Goal: Task Accomplishment & Management: Manage account settings

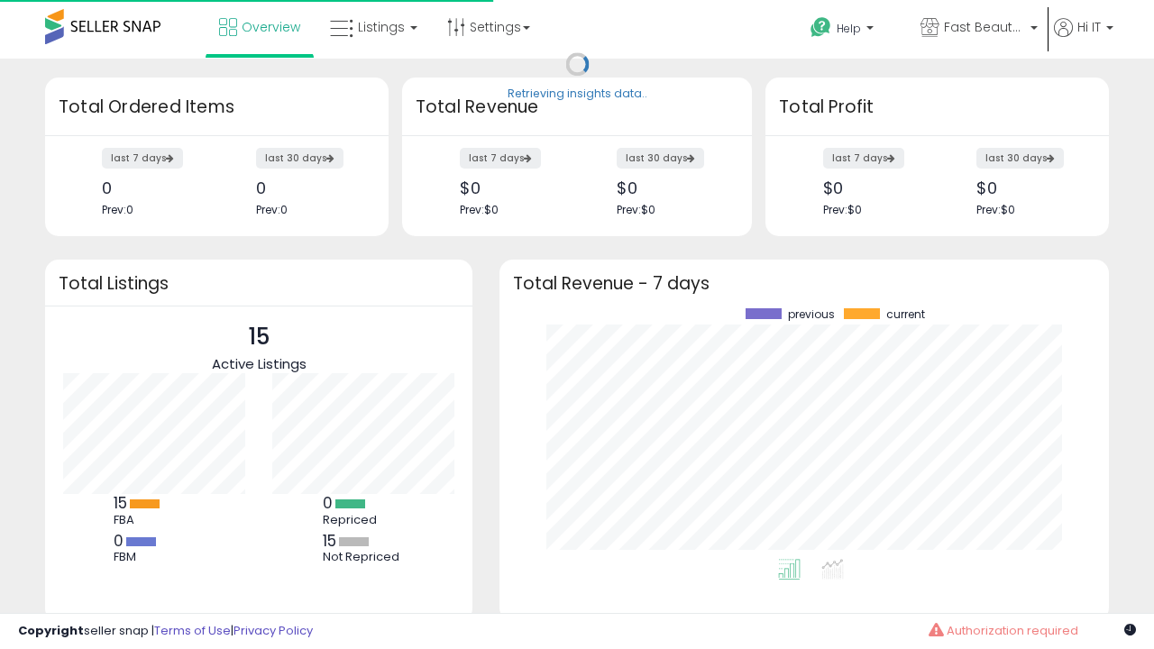
scroll to position [251, 574]
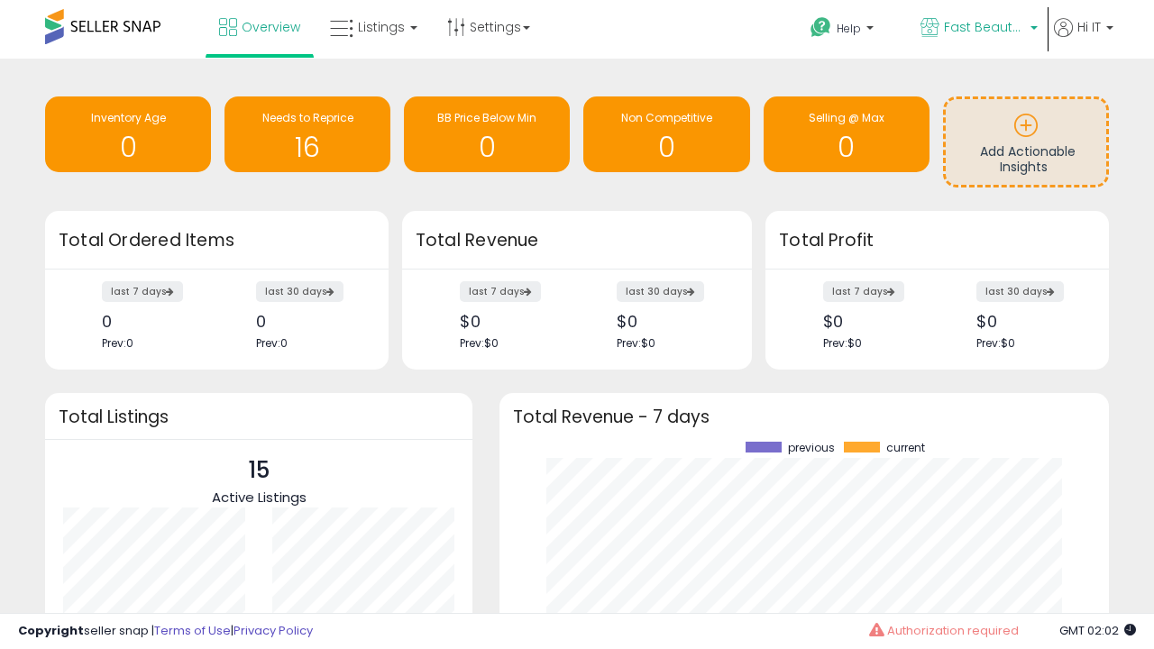
click at [978, 29] on span "Fast Beauty ([GEOGRAPHIC_DATA])" at bounding box center [984, 27] width 81 height 18
click at [0, 0] on span "You are Beautiful ([GEOGRAPHIC_DATA])" at bounding box center [0, 0] width 0 height 0
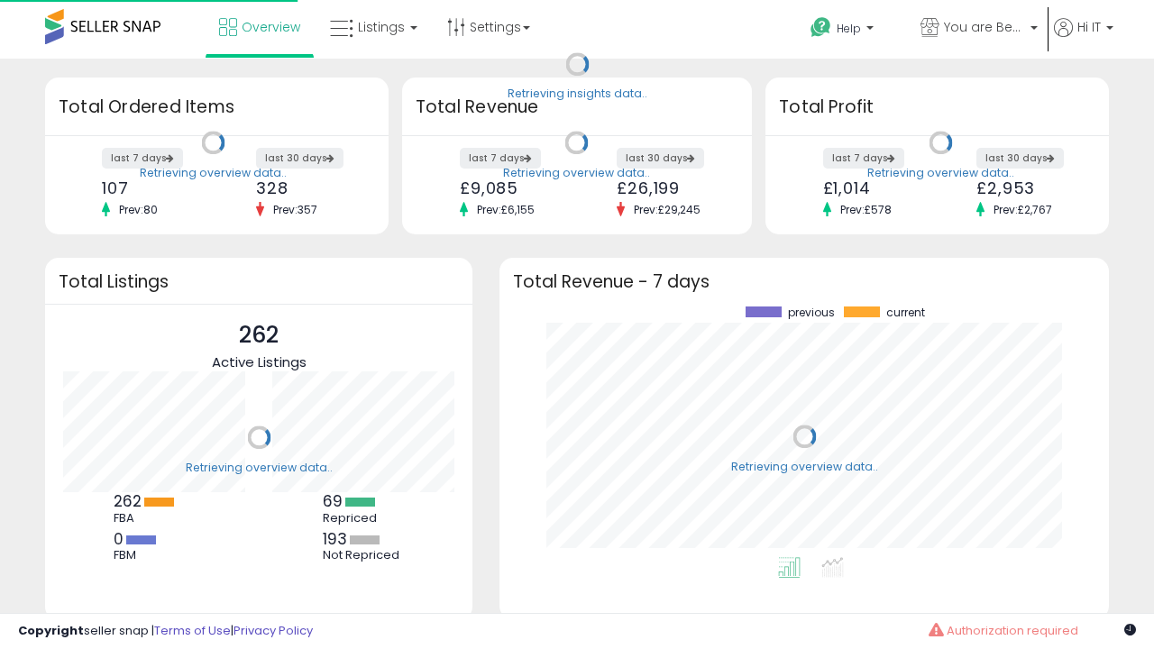
scroll to position [251, 574]
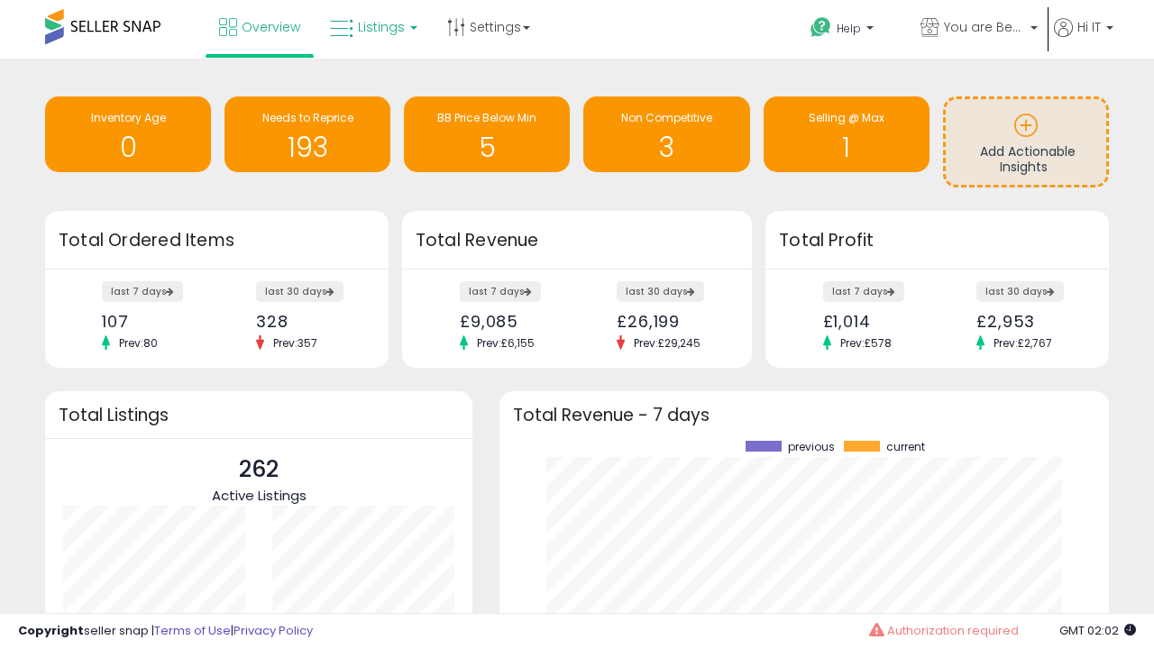
click at [372, 27] on span "Listings" at bounding box center [381, 27] width 47 height 18
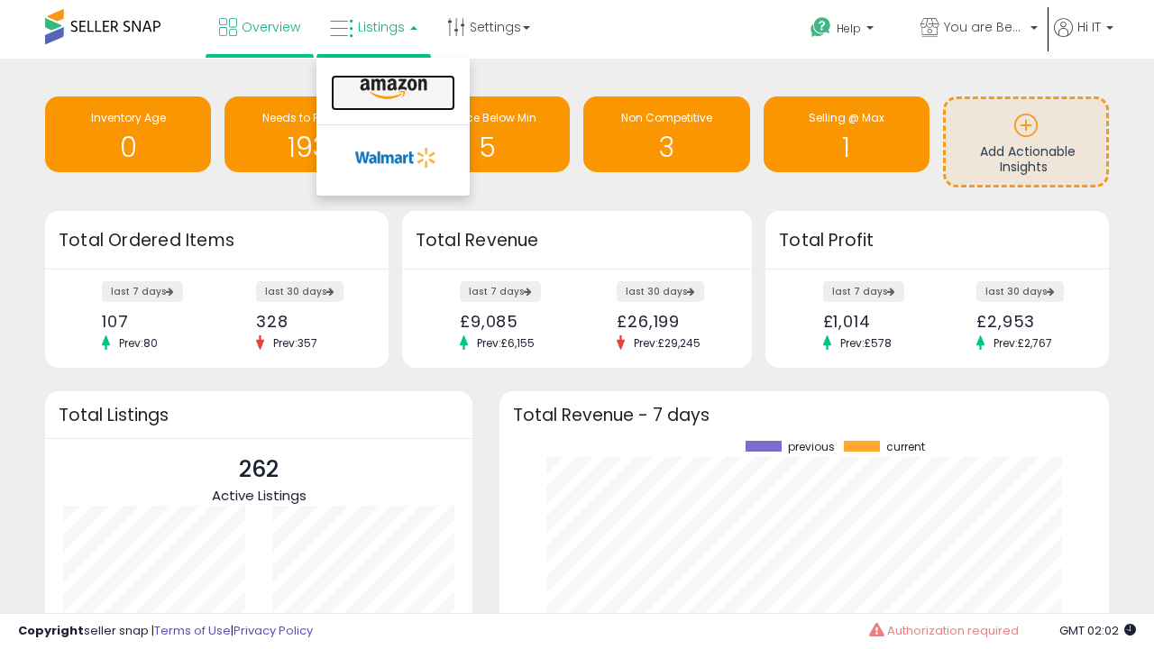
click at [391, 89] on icon at bounding box center [393, 89] width 78 height 23
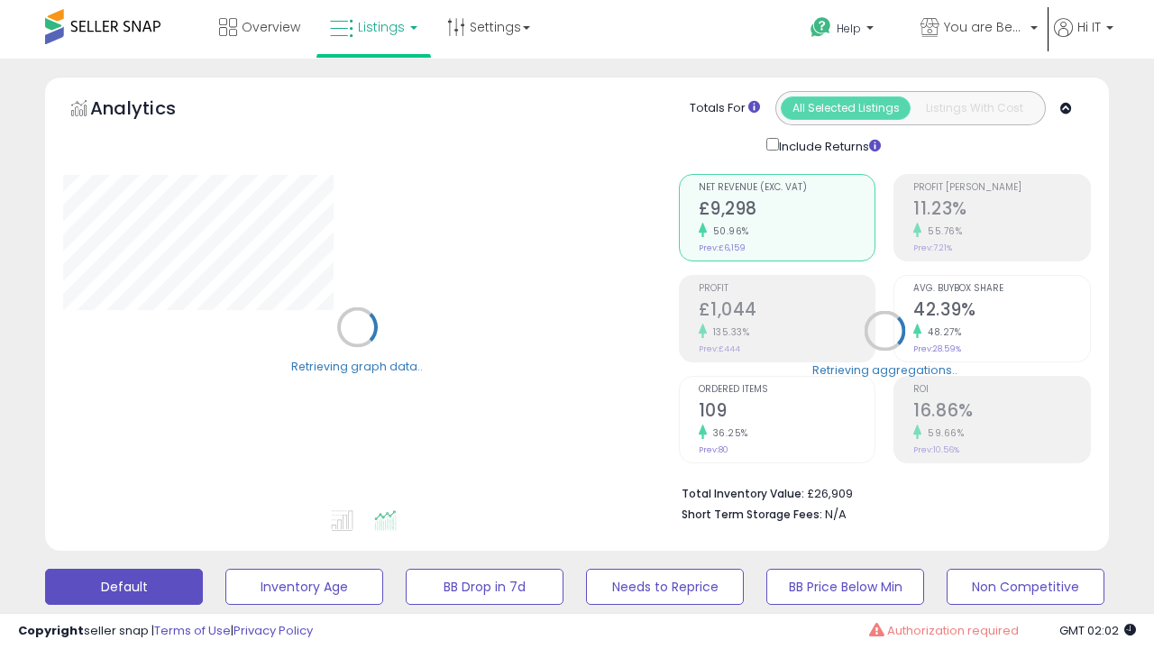
click at [225, 569] on button "All_Inventory" at bounding box center [304, 587] width 158 height 36
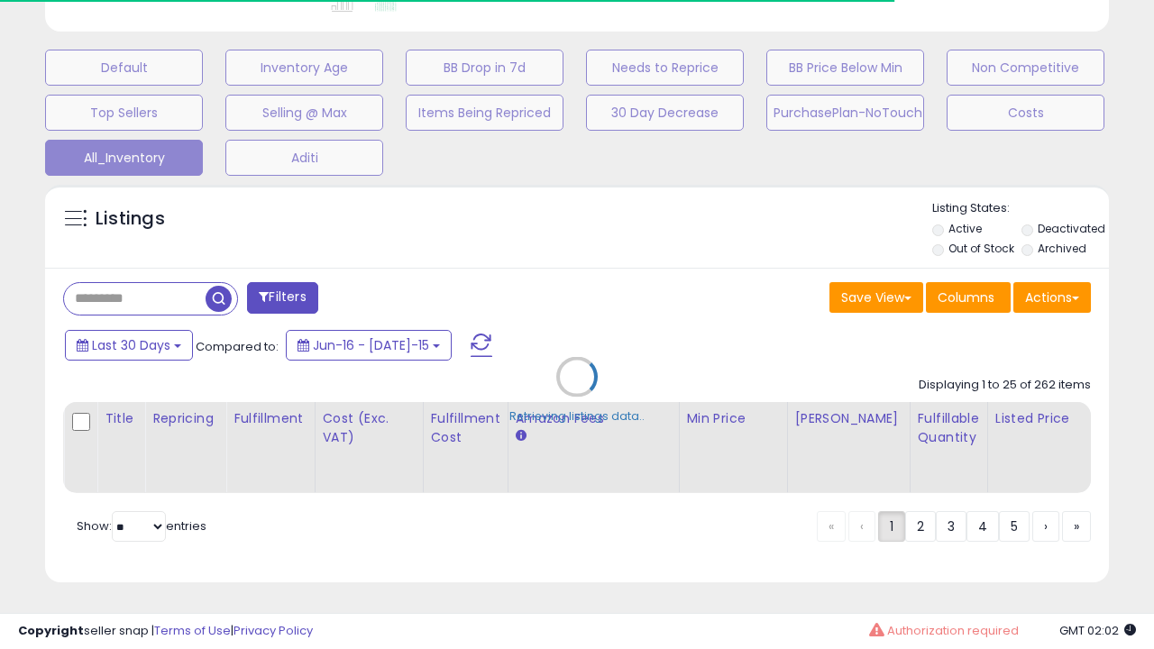
scroll to position [0, 14]
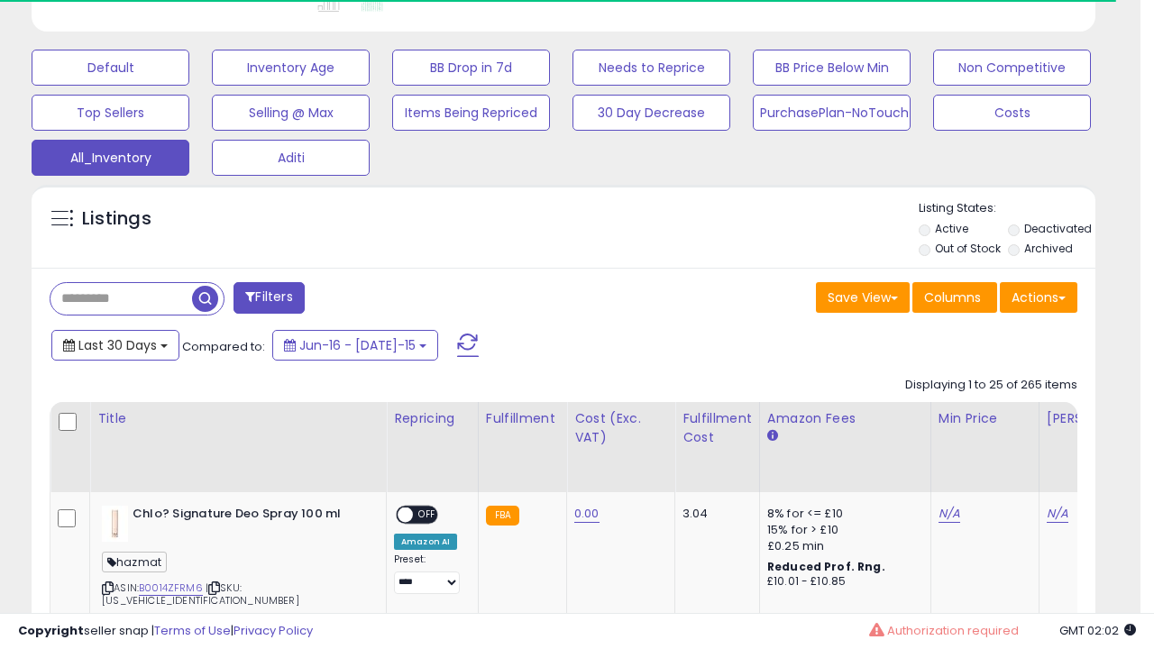
click at [115, 344] on span "Last 30 Days" at bounding box center [117, 345] width 78 height 18
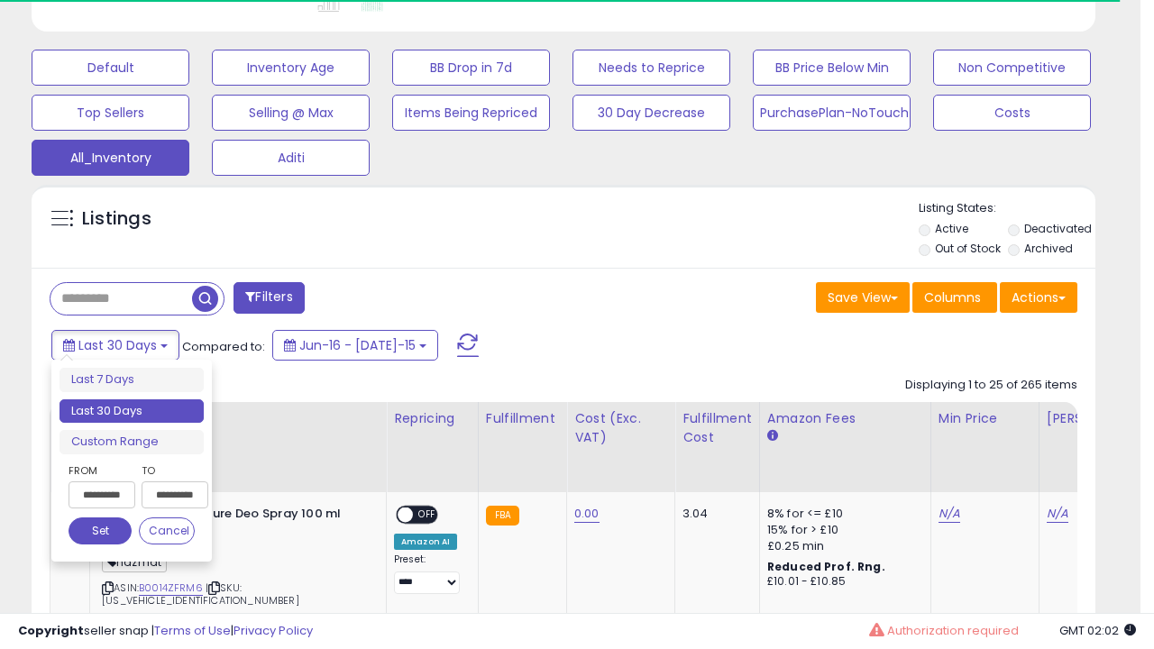
click at [132, 411] on li "Last 30 Days" at bounding box center [132, 411] width 144 height 24
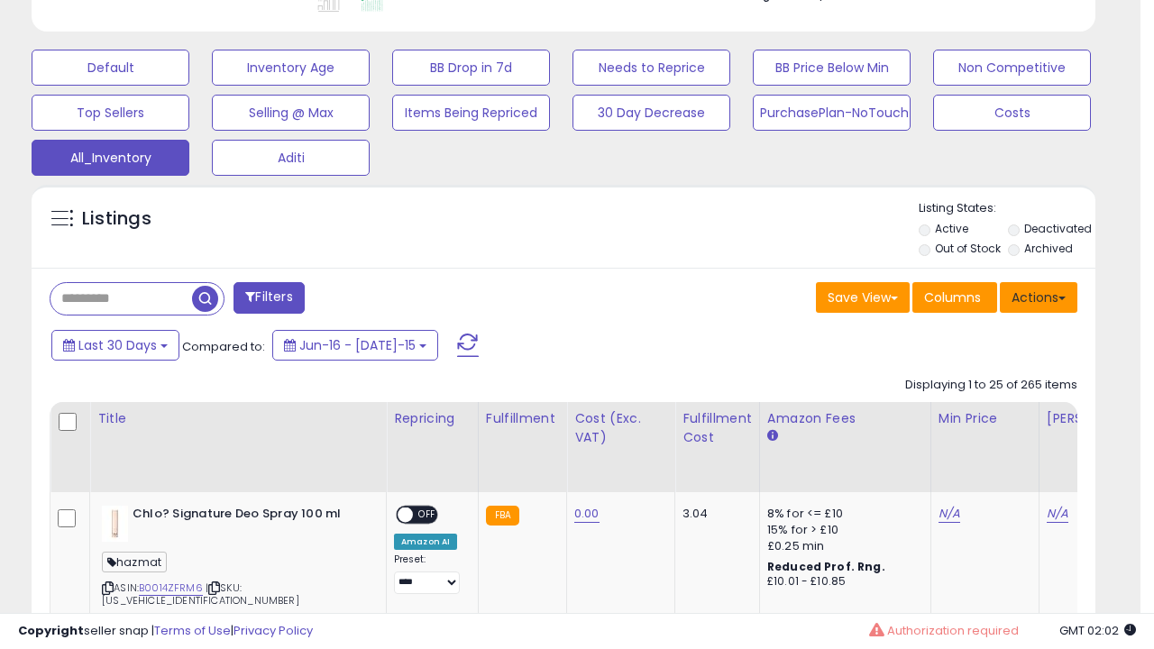
click at [1039, 296] on button "Actions" at bounding box center [1039, 297] width 78 height 31
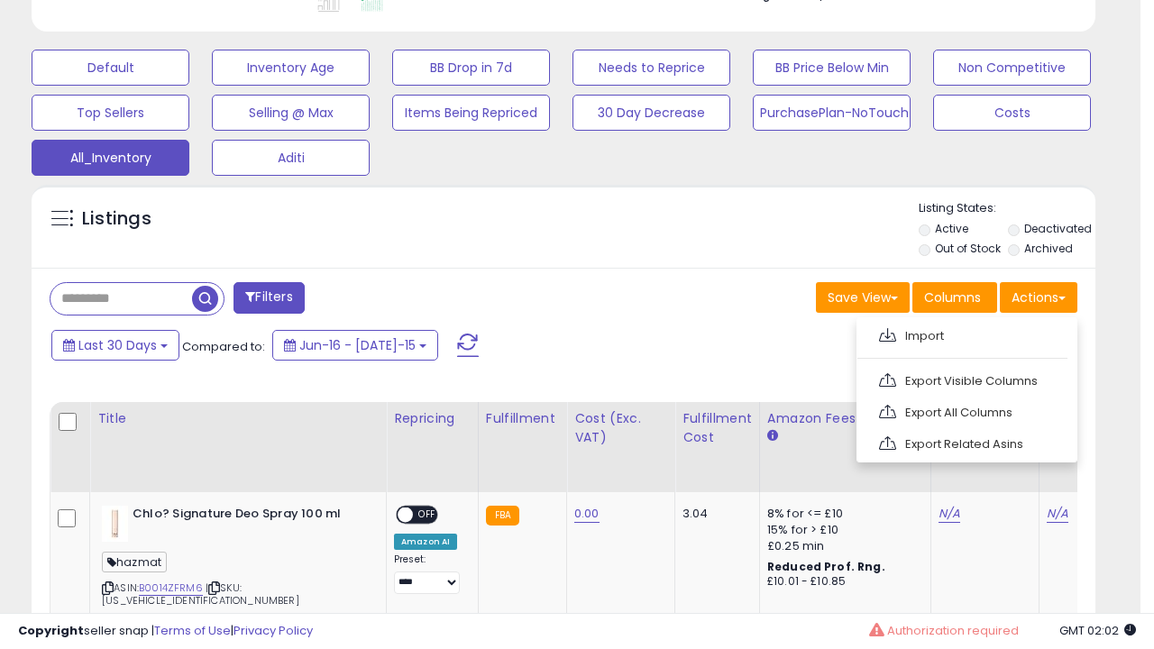
click at [965, 410] on link "Export All Columns" at bounding box center [965, 413] width 197 height 28
